Goal: Information Seeking & Learning: Learn about a topic

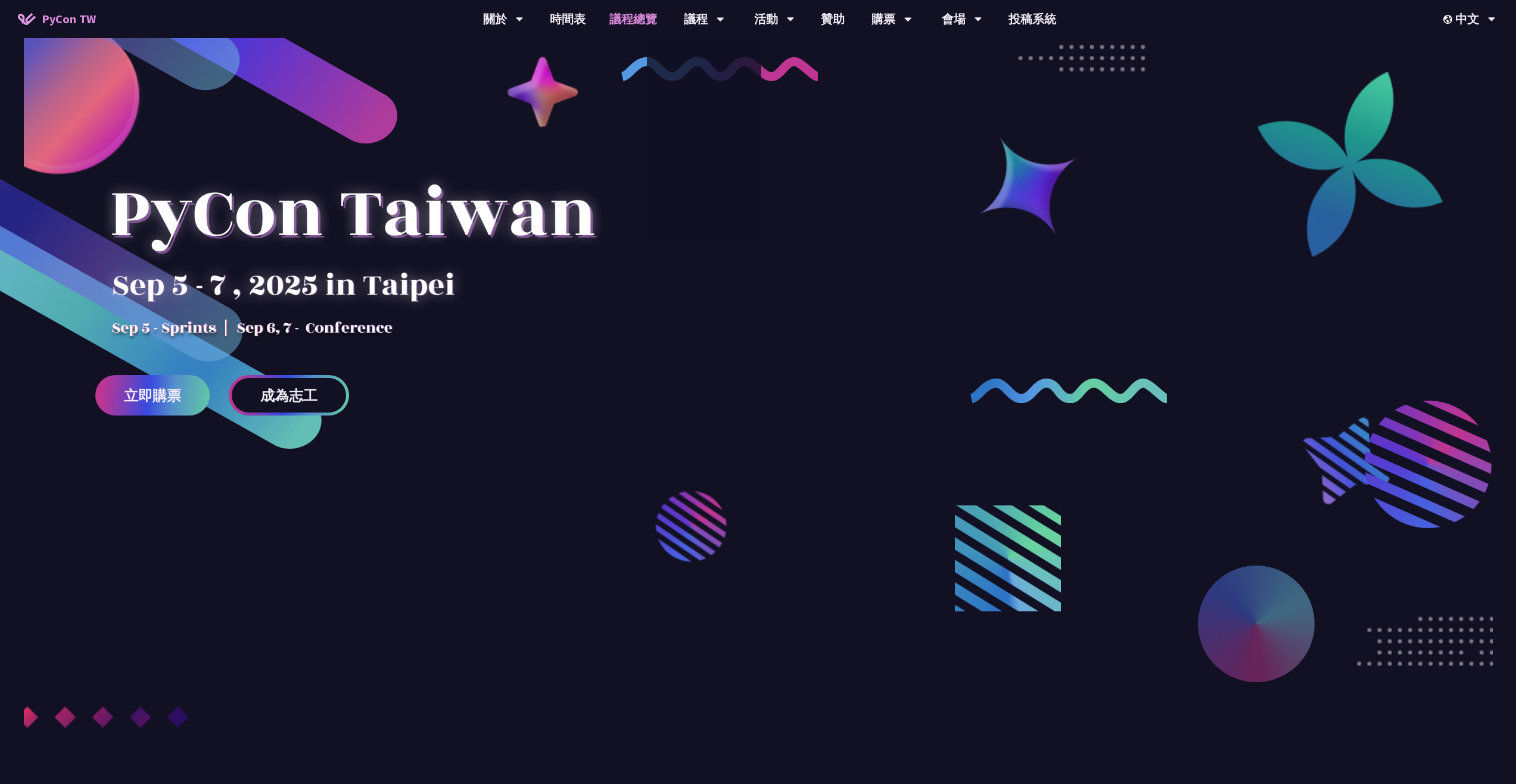
click at [620, 13] on link "議程總覽" at bounding box center [633, 19] width 72 height 38
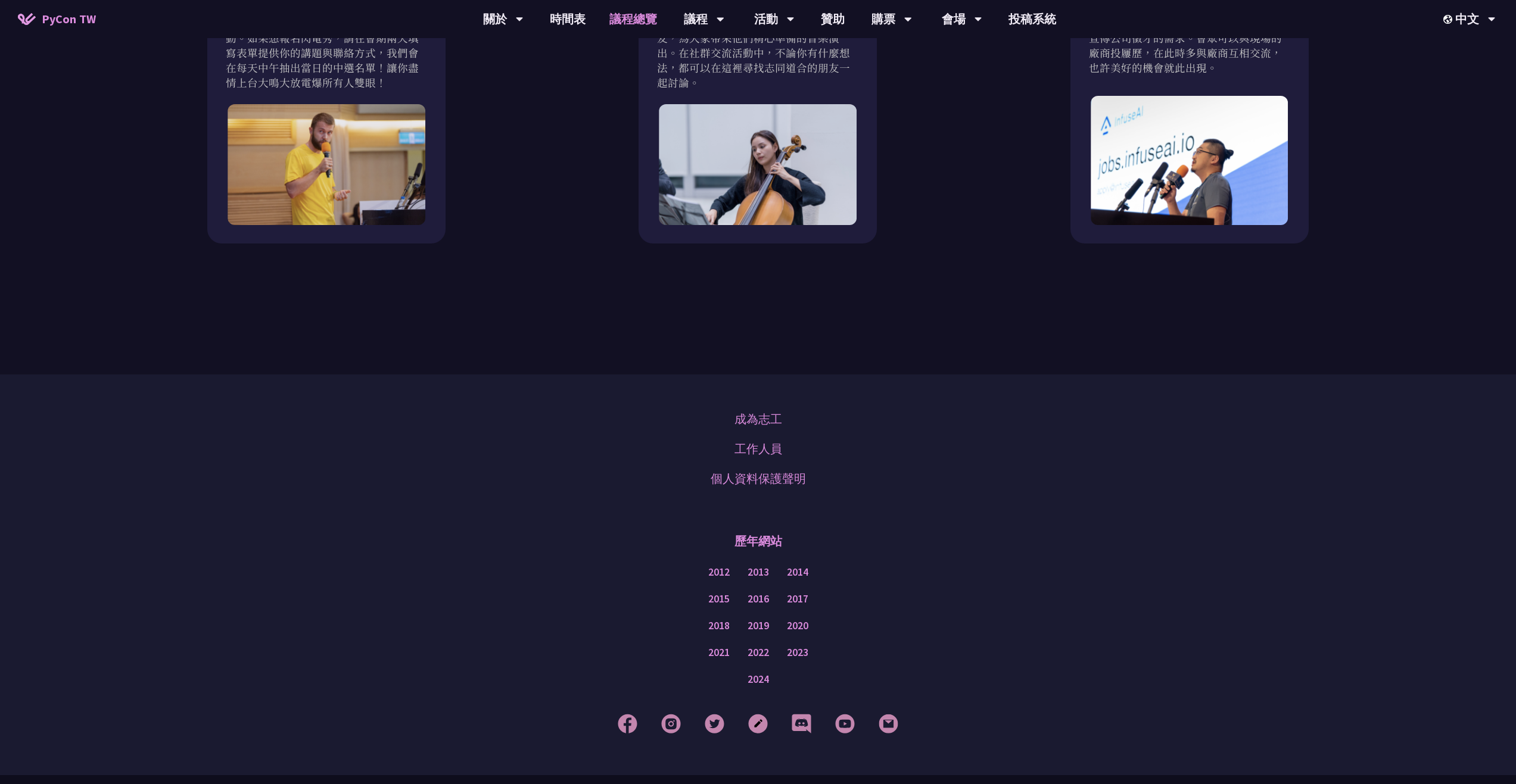
scroll to position [1429, 0]
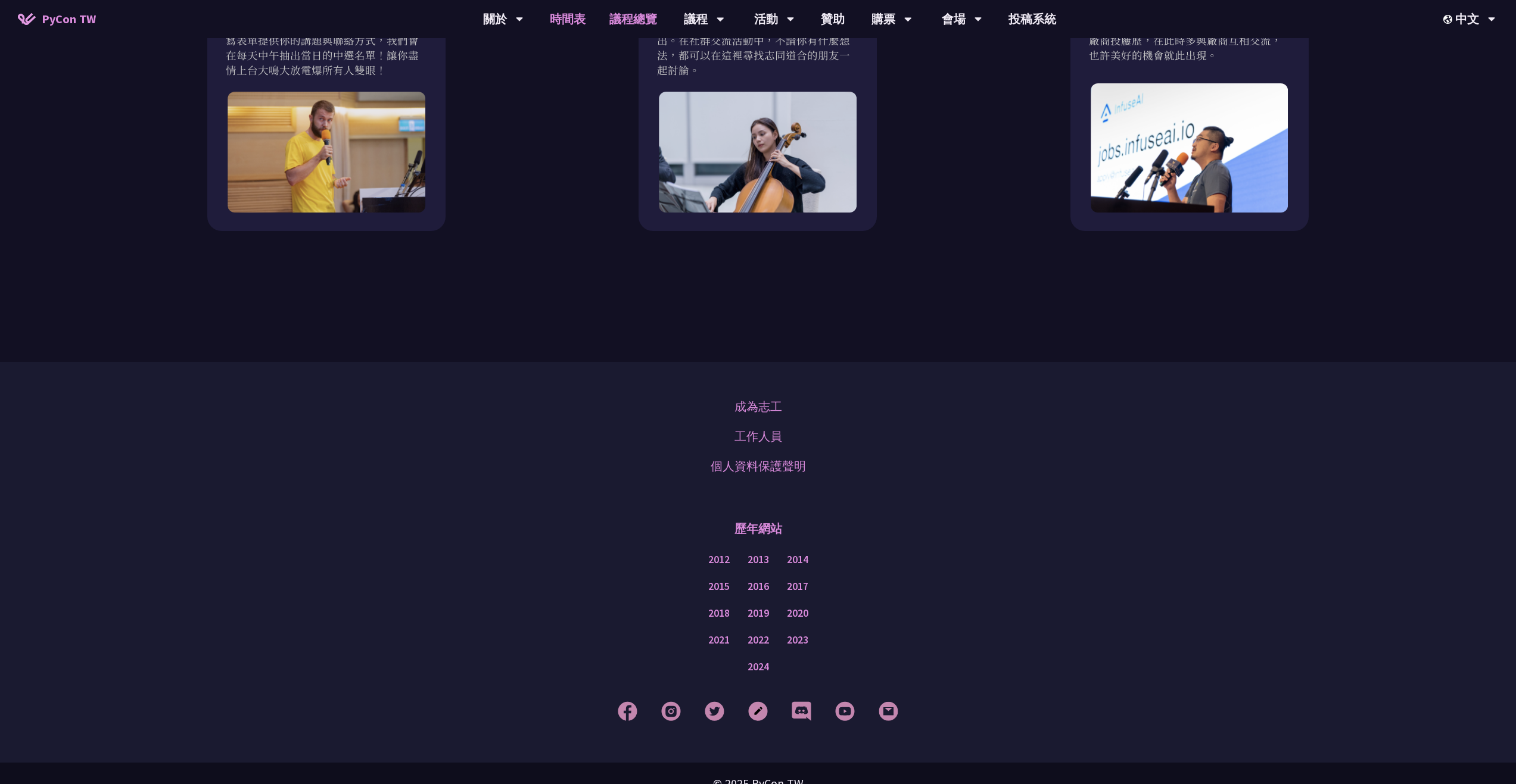
click at [577, 22] on link "時間表" at bounding box center [567, 19] width 60 height 38
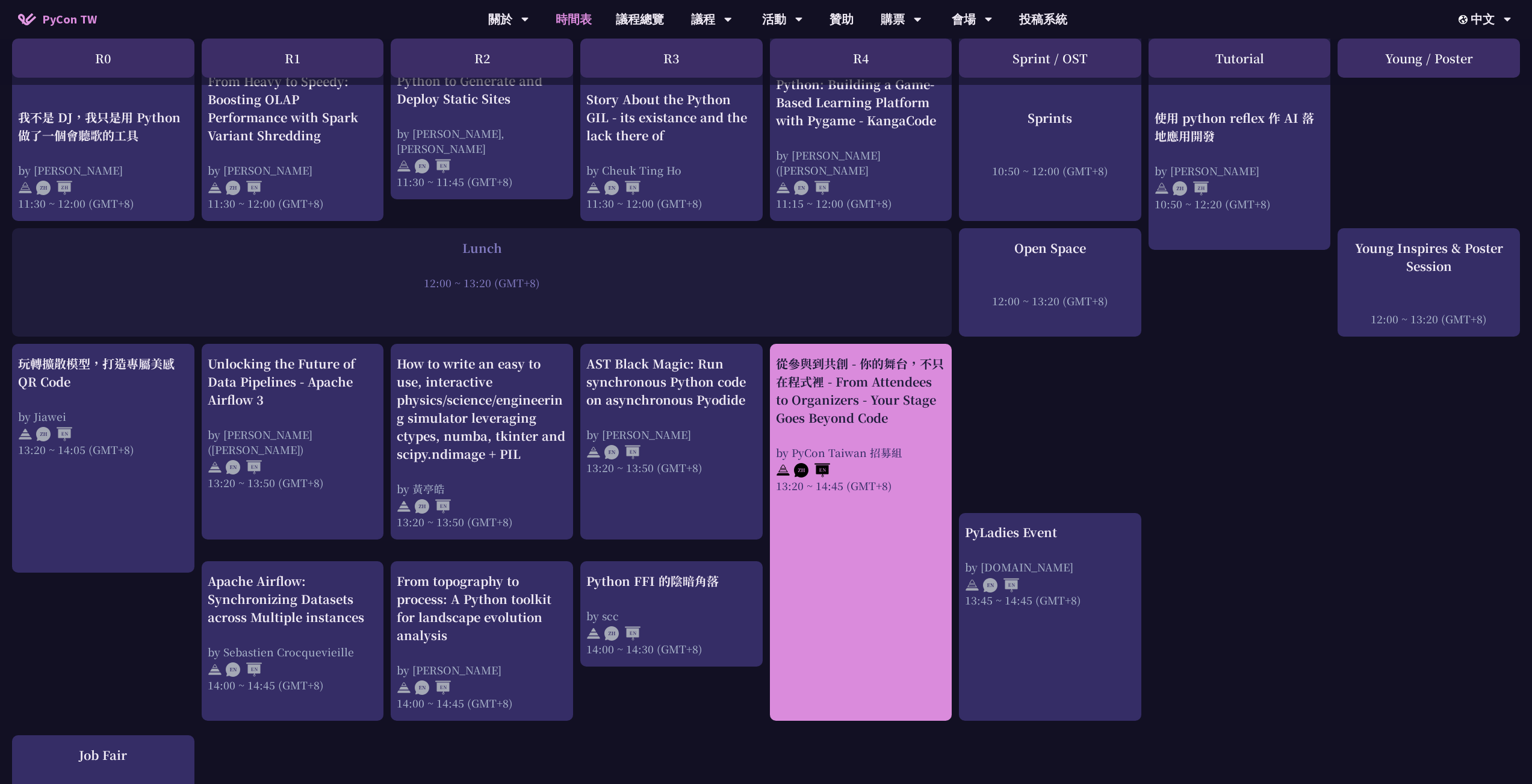
scroll to position [722, 0]
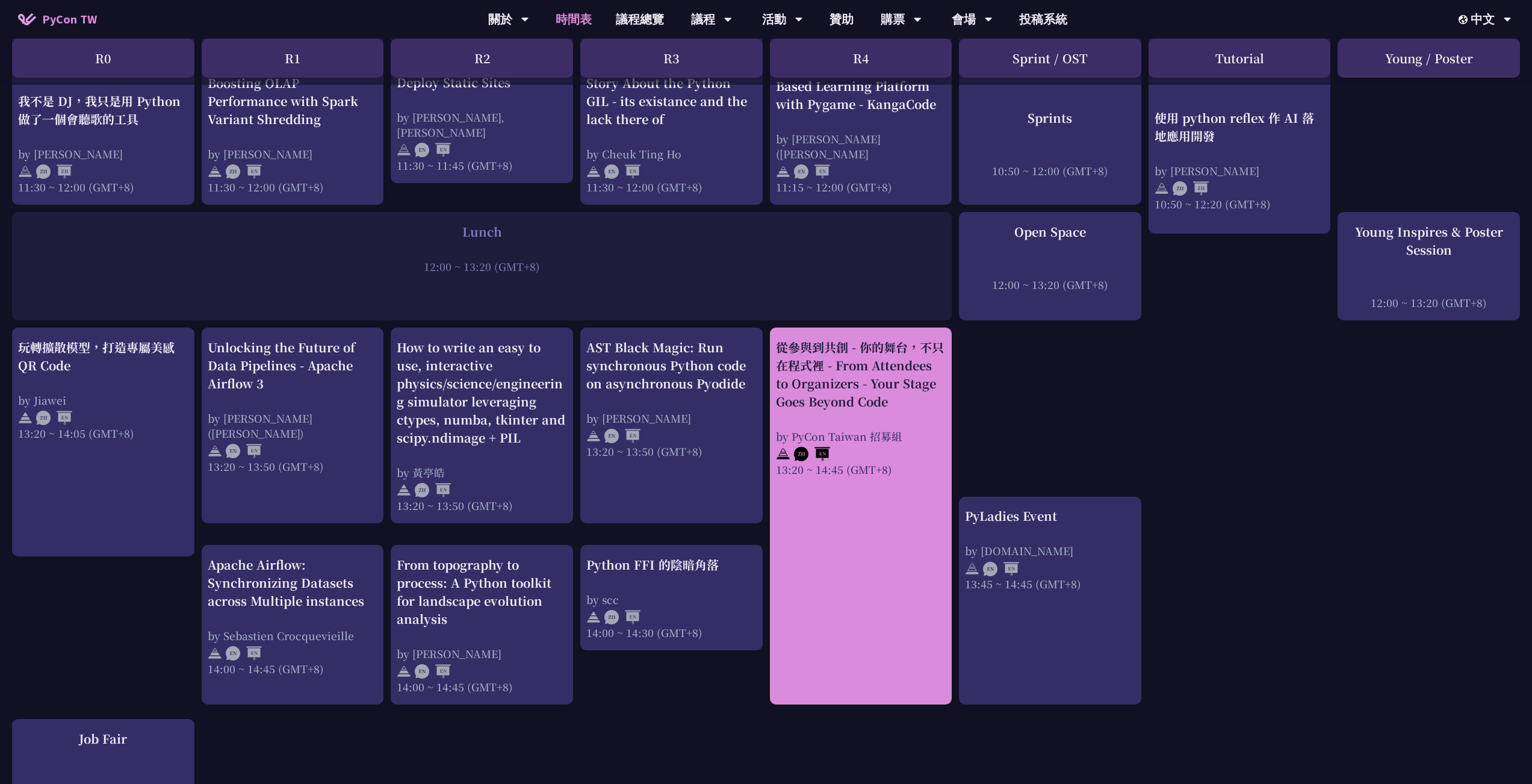
click at [921, 428] on div "by PyCon Taiwan 招募組" at bounding box center [861, 436] width 171 height 15
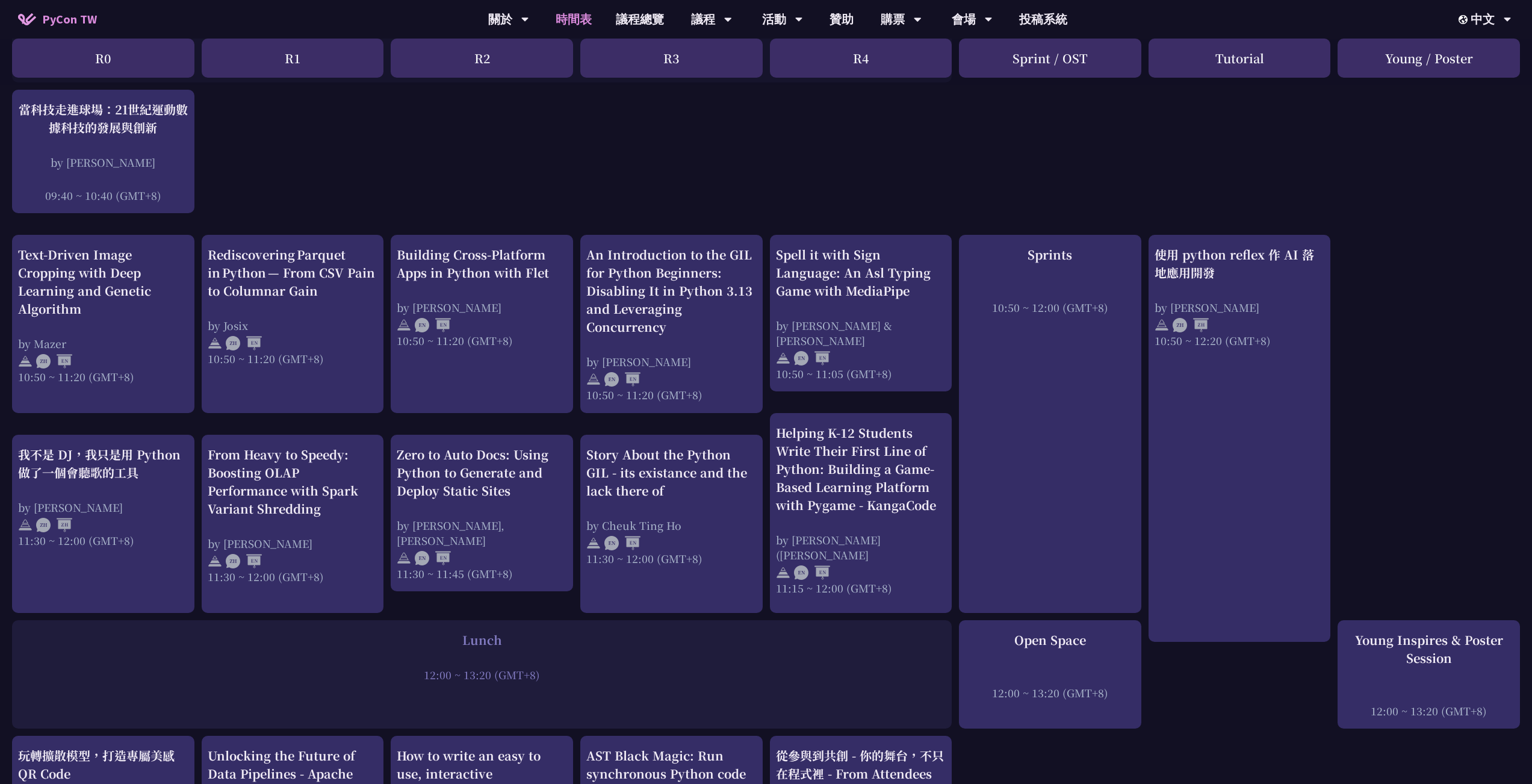
scroll to position [181, 0]
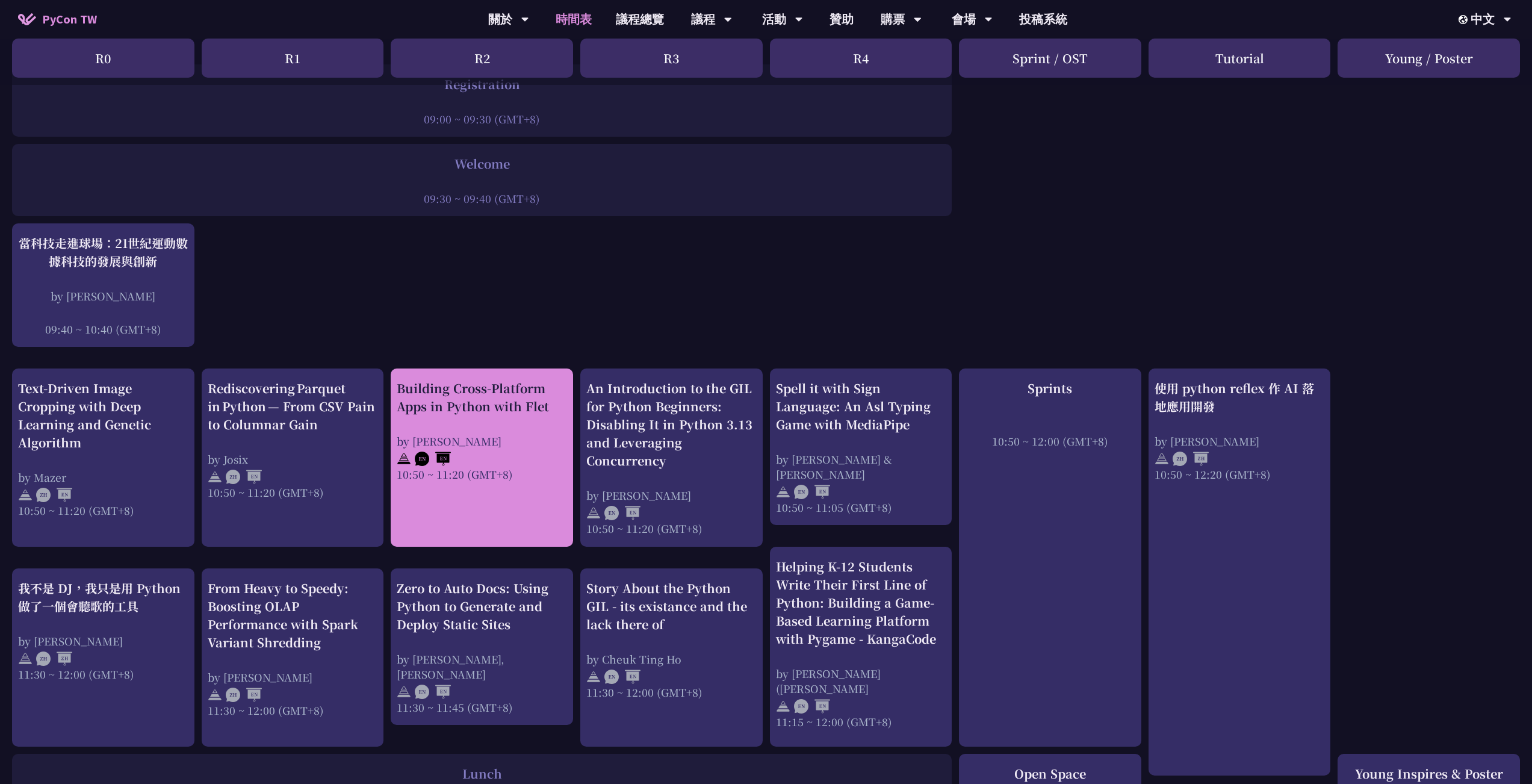
click at [516, 500] on link "Building Cross-Platform Apps in Python with Flet by [PERSON_NAME] 10:50 ~ 11:20…" at bounding box center [482, 458] width 171 height 157
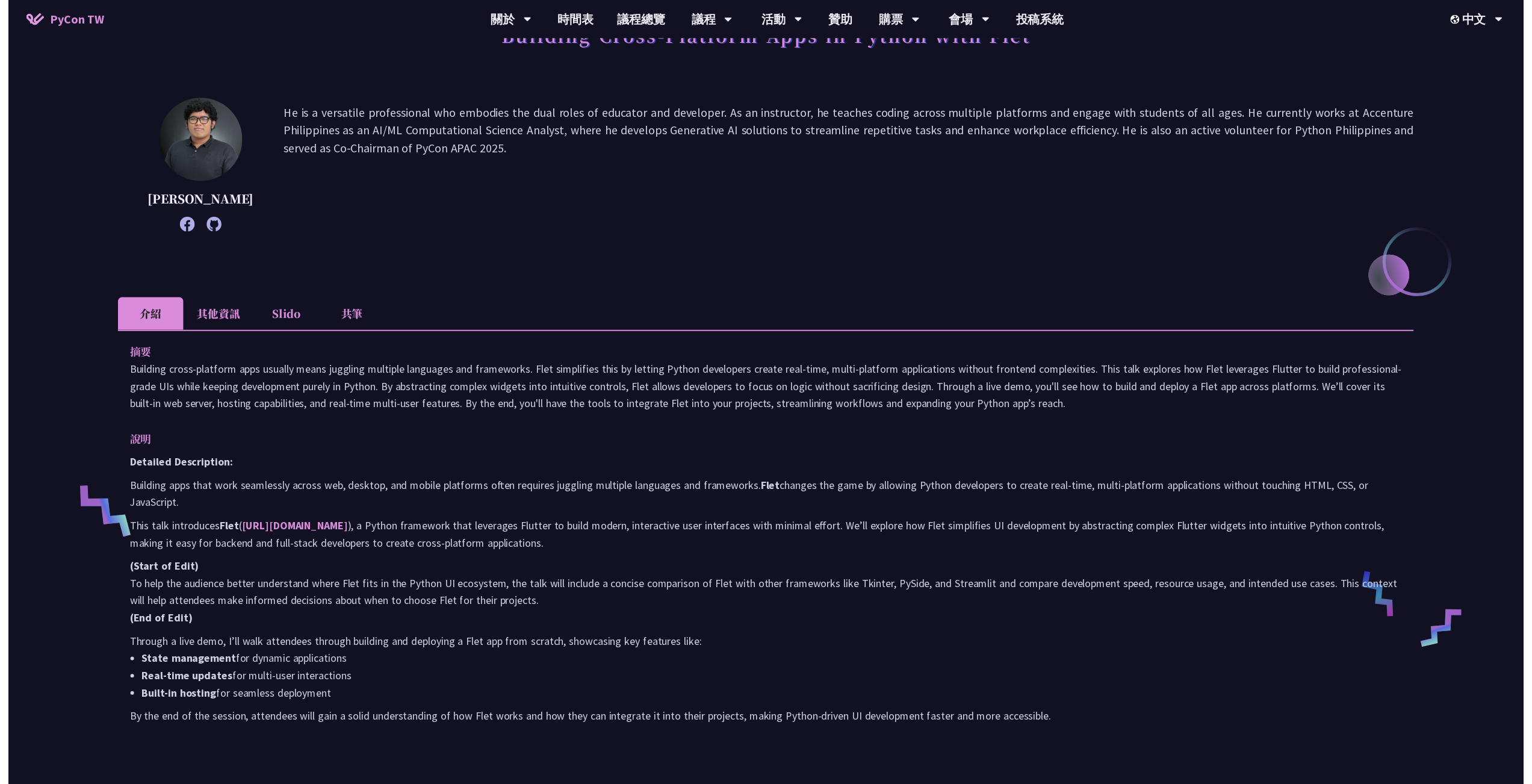
scroll to position [181, 0]
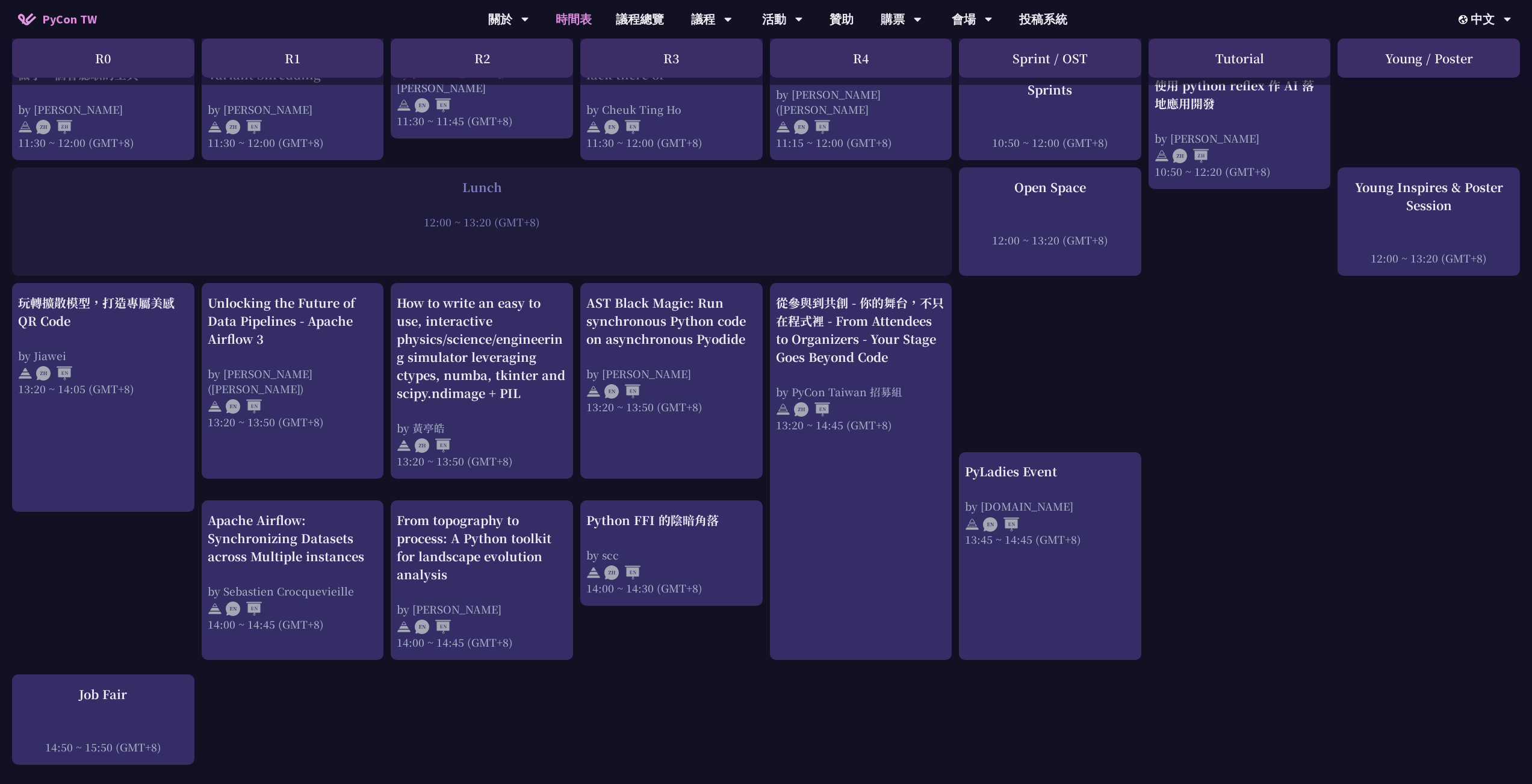
scroll to position [782, 0]
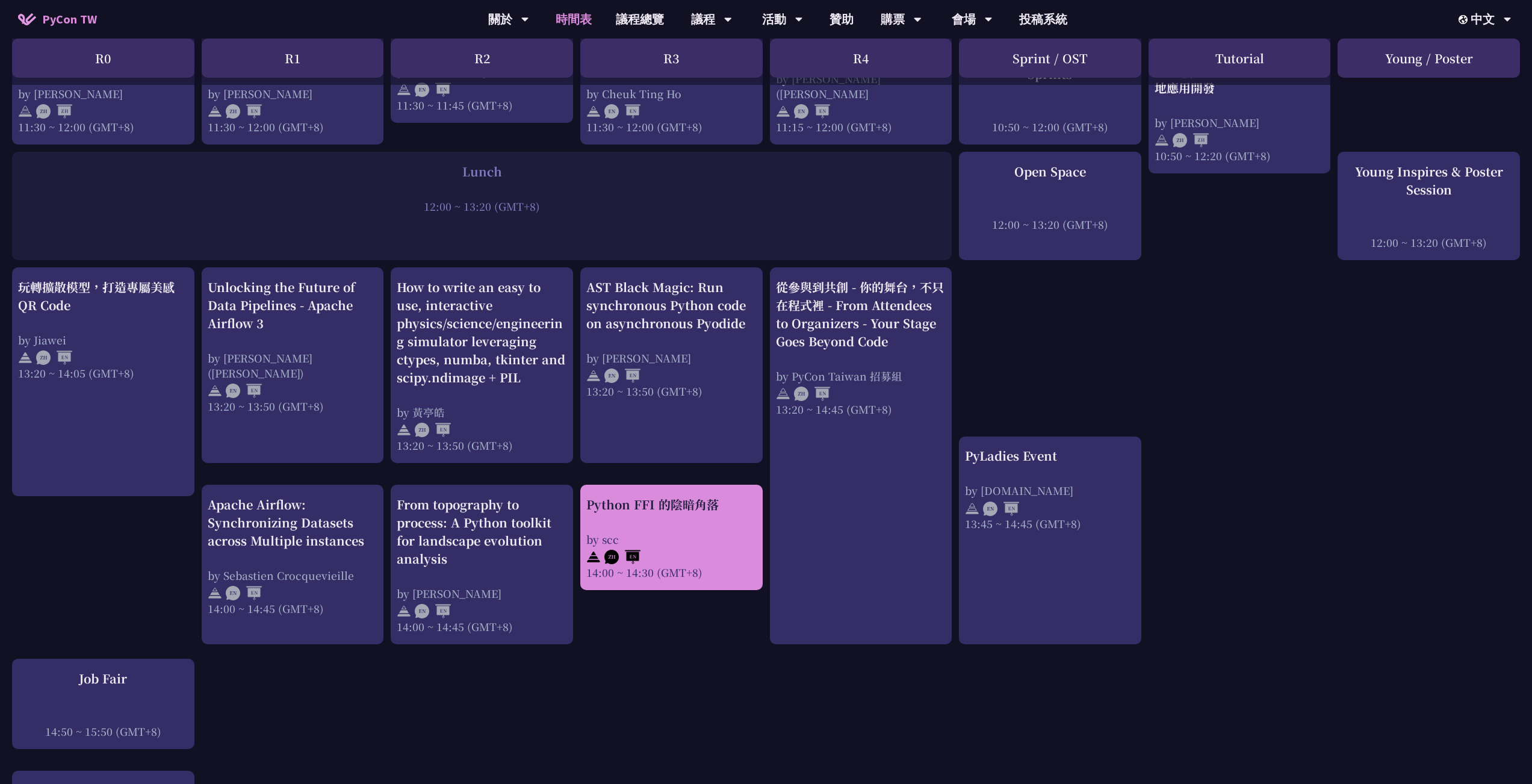
click at [616, 509] on div "Python FFI 的陰暗角落 by scc 14:00 ~ 14:30 (GMT+8)" at bounding box center [671, 537] width 171 height 85
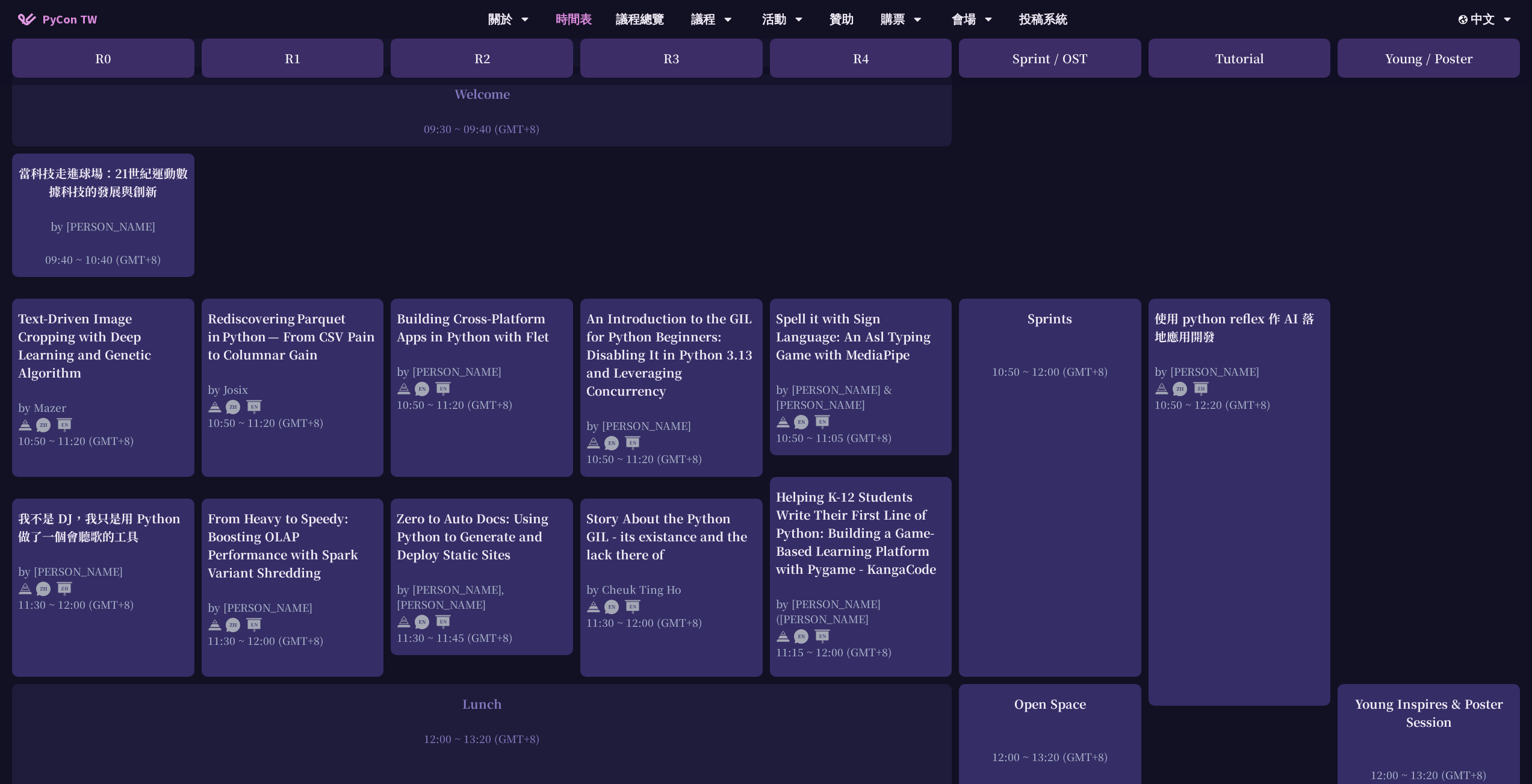
scroll to position [60, 0]
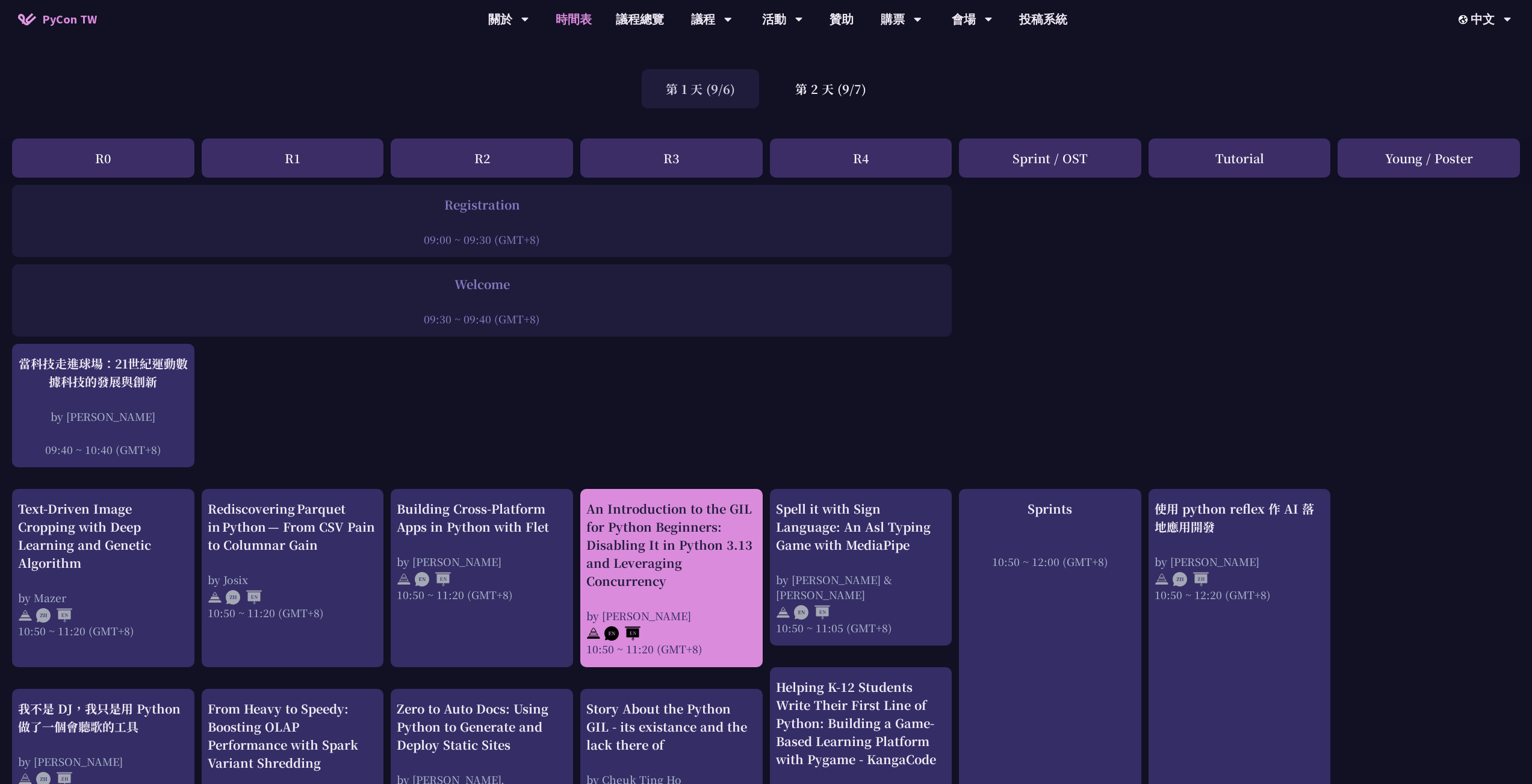
click at [615, 503] on div "An Introduction to the GIL for Python Beginners: Disabling It in Python 3.13 an…" at bounding box center [671, 545] width 171 height 90
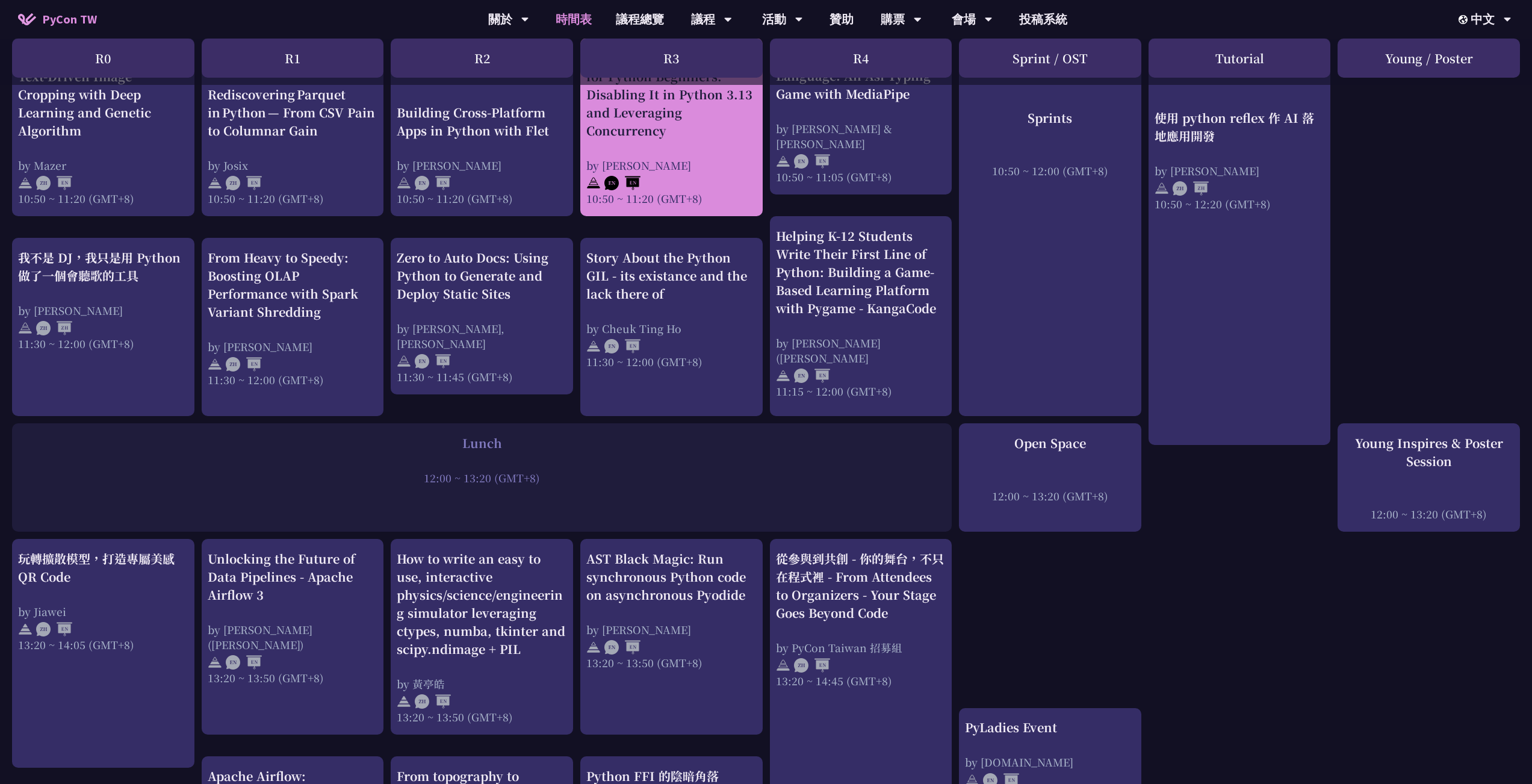
scroll to position [542, 0]
